Goal: Find specific page/section: Find specific page/section

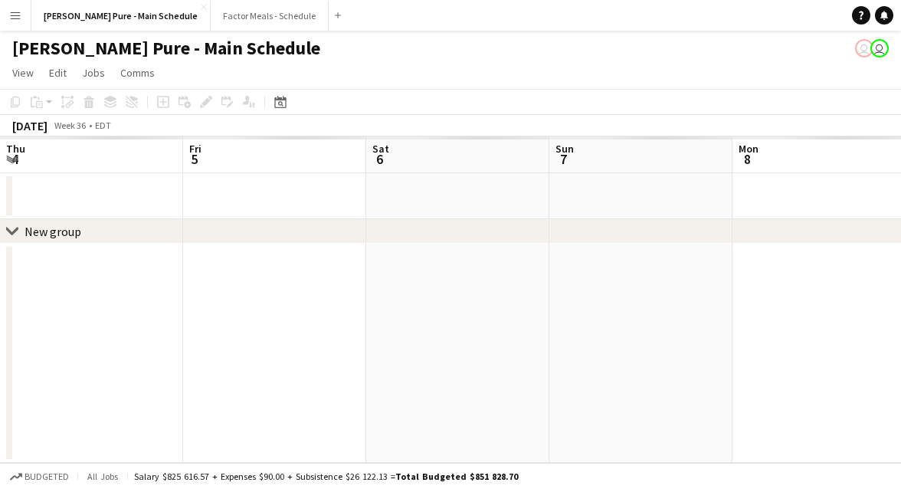
click at [467, 338] on app-date-cell at bounding box center [457, 353] width 183 height 219
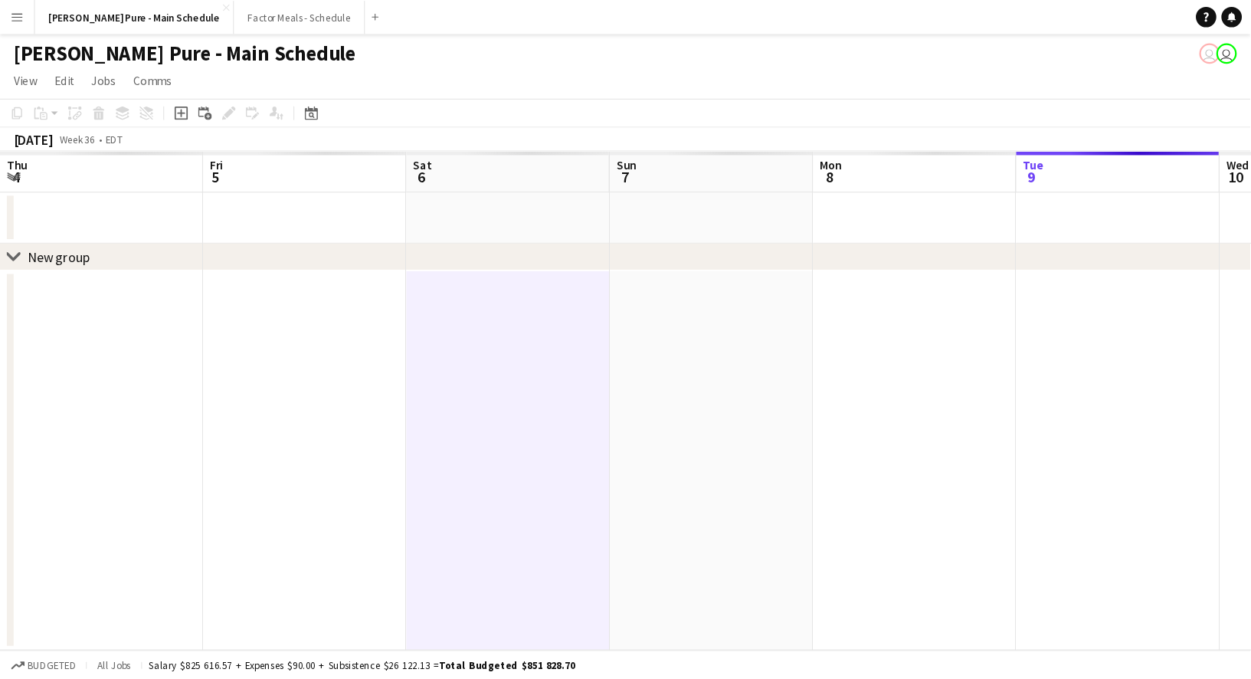
scroll to position [0, 365]
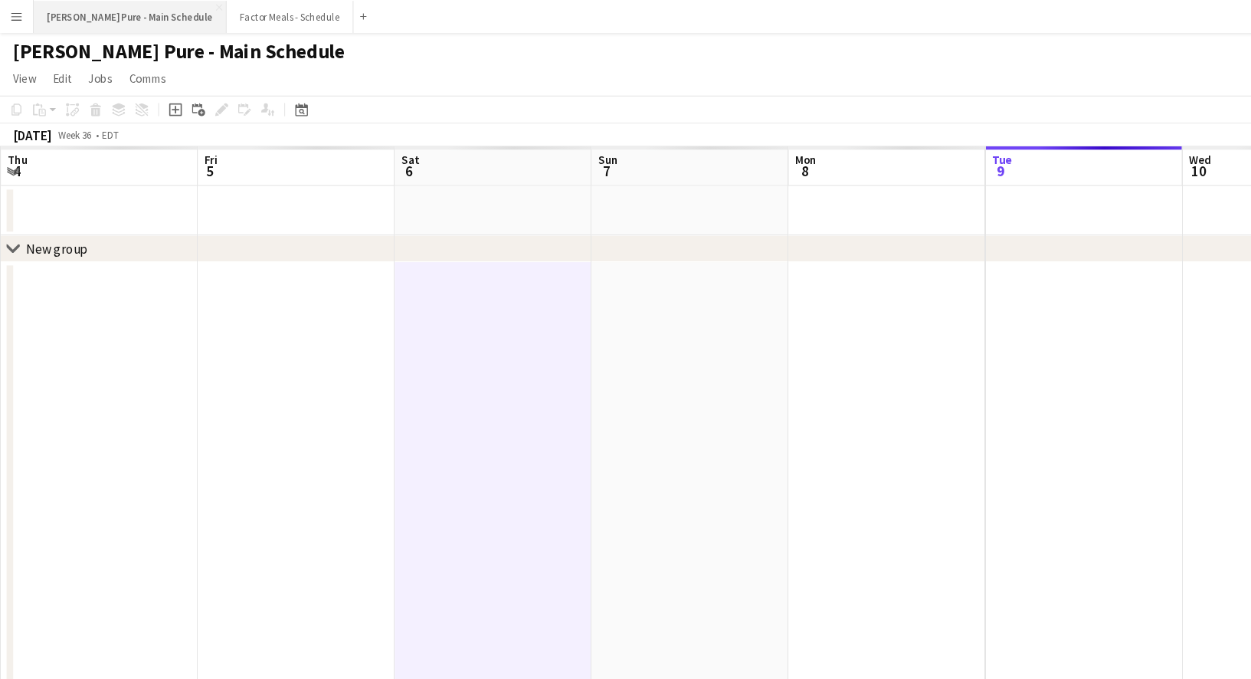
click at [60, 16] on button "Simon Pure - Main Schedule Close" at bounding box center [120, 16] width 179 height 30
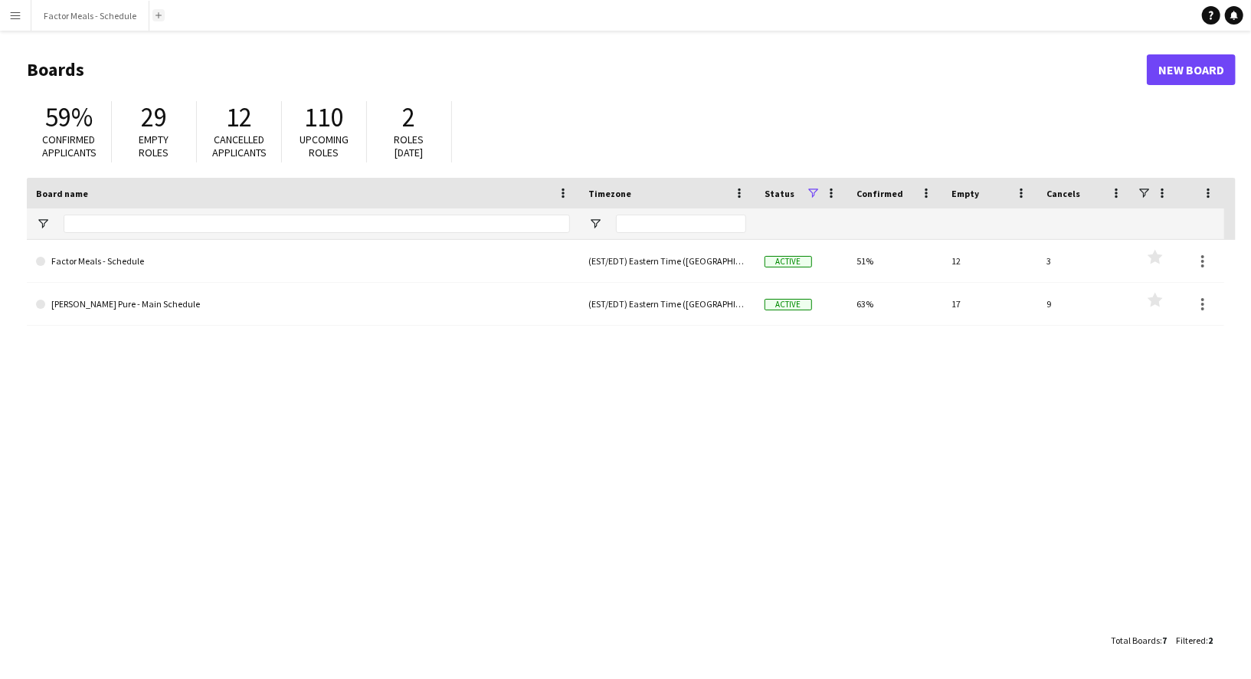
click at [156, 19] on button "Add" at bounding box center [158, 15] width 12 height 12
click at [156, 16] on app-icon "Add" at bounding box center [159, 15] width 6 height 6
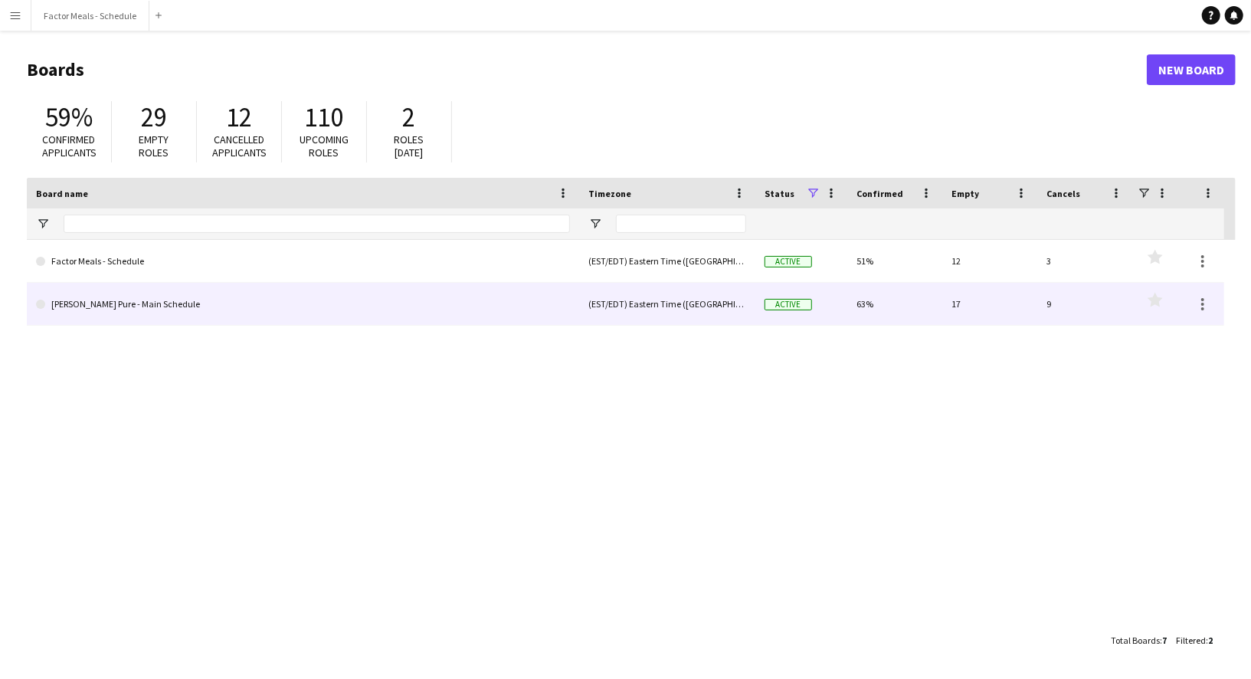
click at [78, 306] on link "[PERSON_NAME] Pure - Main Schedule" at bounding box center [303, 304] width 534 height 43
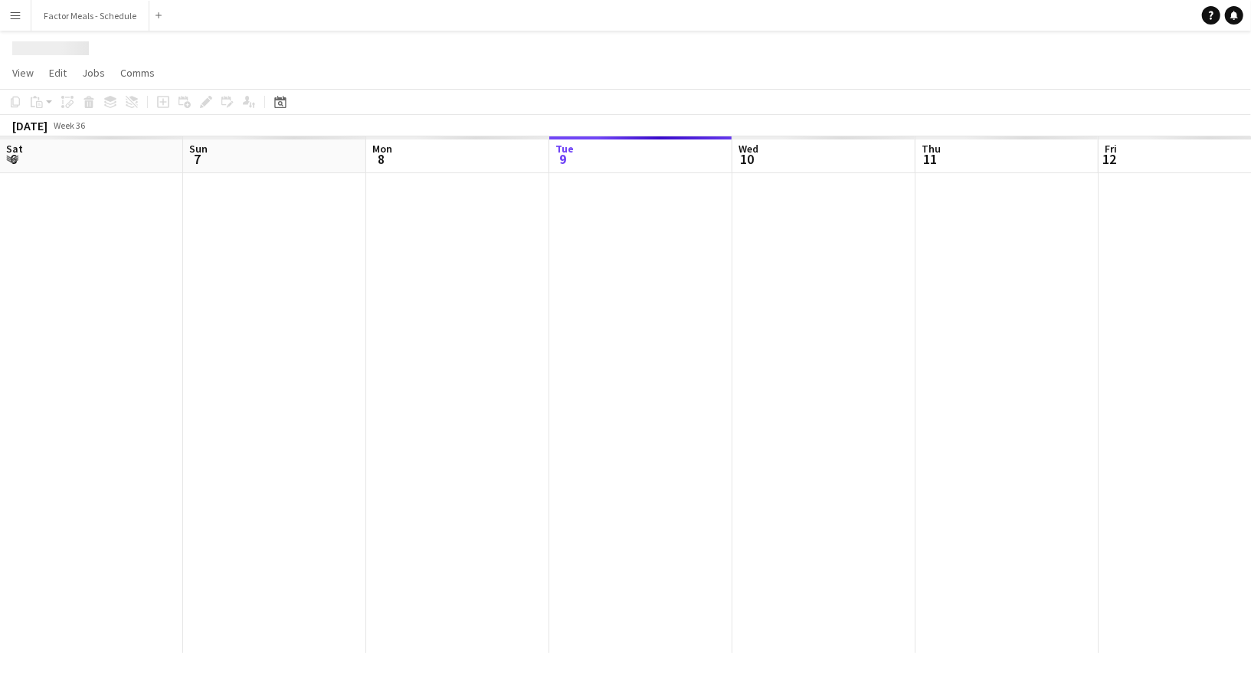
click at [78, 306] on div at bounding box center [1099, 413] width 2198 height 480
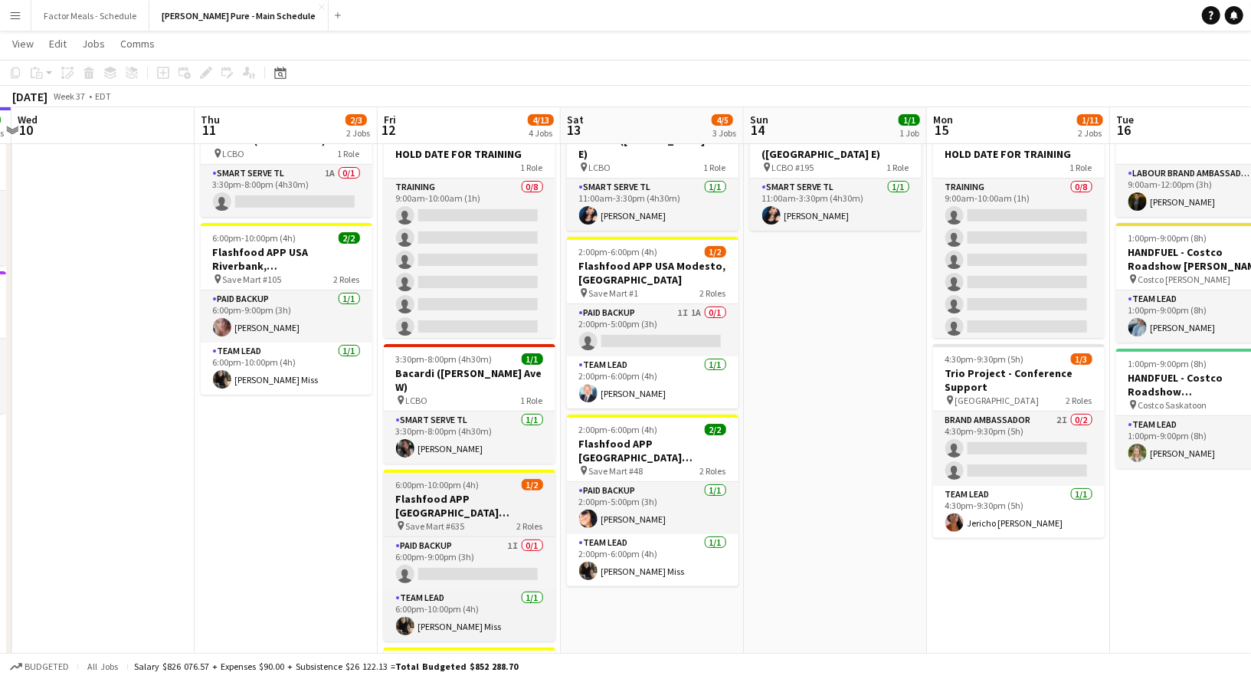
scroll to position [67, 0]
